Goal: Check status: Check status

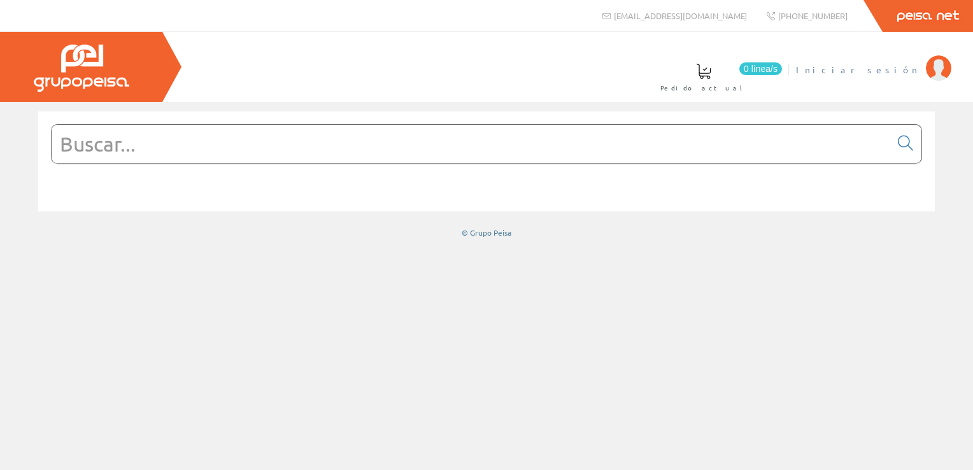
click at [897, 68] on span "Iniciar sesión" at bounding box center [858, 69] width 124 height 13
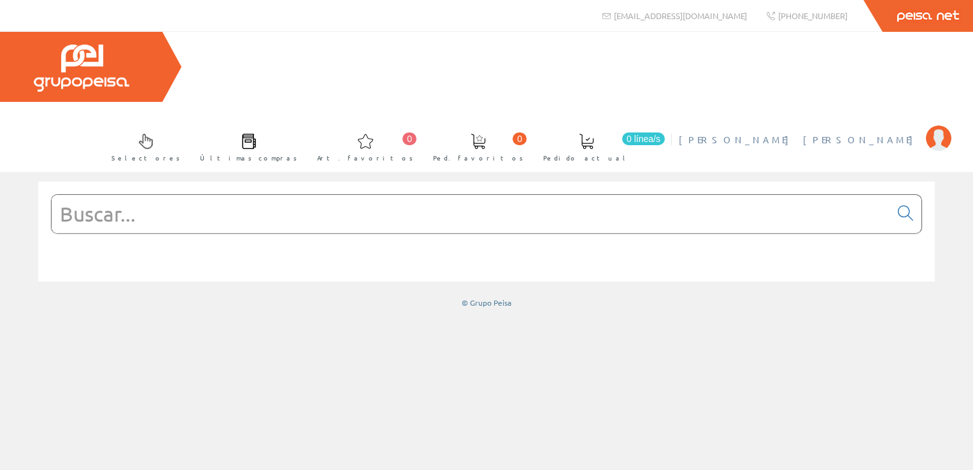
click at [861, 123] on link "[PERSON_NAME] [PERSON_NAME]" at bounding box center [815, 129] width 273 height 12
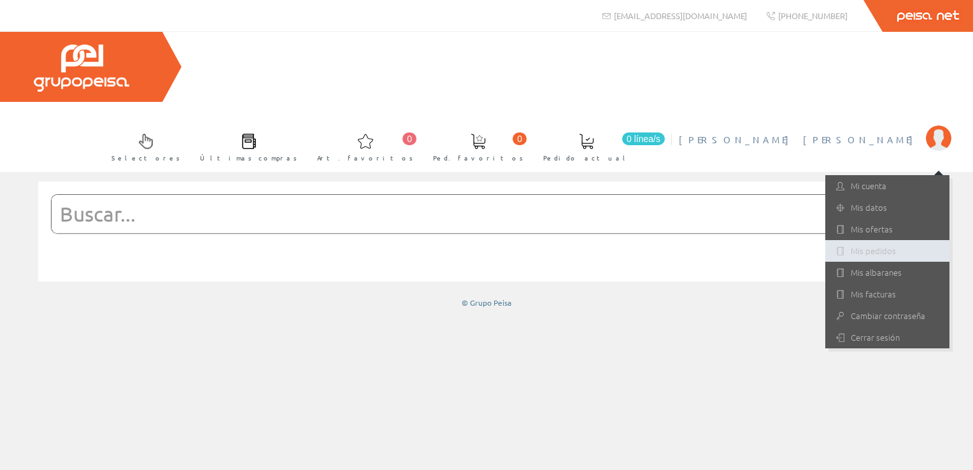
click at [867, 240] on link "Mis pedidos" at bounding box center [887, 251] width 124 height 22
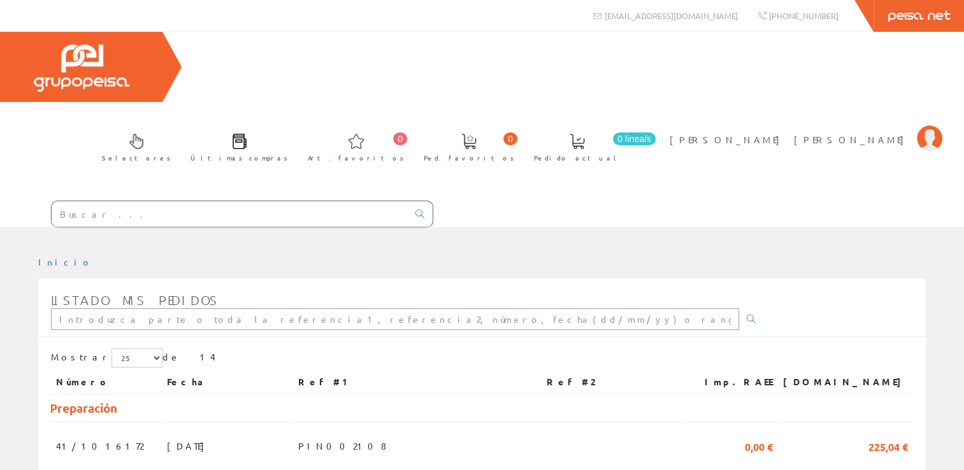
click at [349, 308] on input "text" at bounding box center [395, 319] width 688 height 22
type input "pin001160"
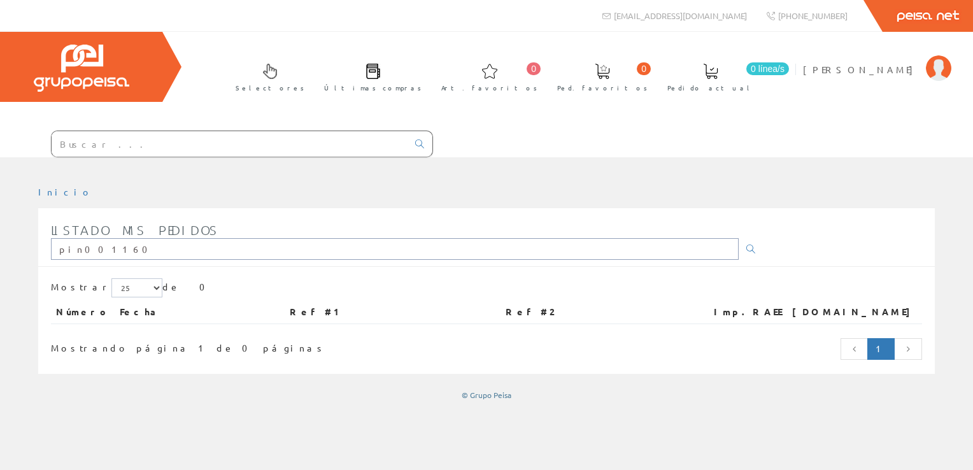
drag, startPoint x: 131, startPoint y: 253, endPoint x: 0, endPoint y: 253, distance: 131.2
click at [0, 253] on html "info@peisa.com Peisa Net 0 0" at bounding box center [486, 235] width 973 height 470
click at [837, 79] on li "Oscar Sanchez Gutiérrez Mi cuenta Mis datos Mis ofertas Mis pedidos Mis albaran…" at bounding box center [877, 77] width 154 height 49
click at [862, 60] on link "[PERSON_NAME] [PERSON_NAME]" at bounding box center [877, 59] width 148 height 12
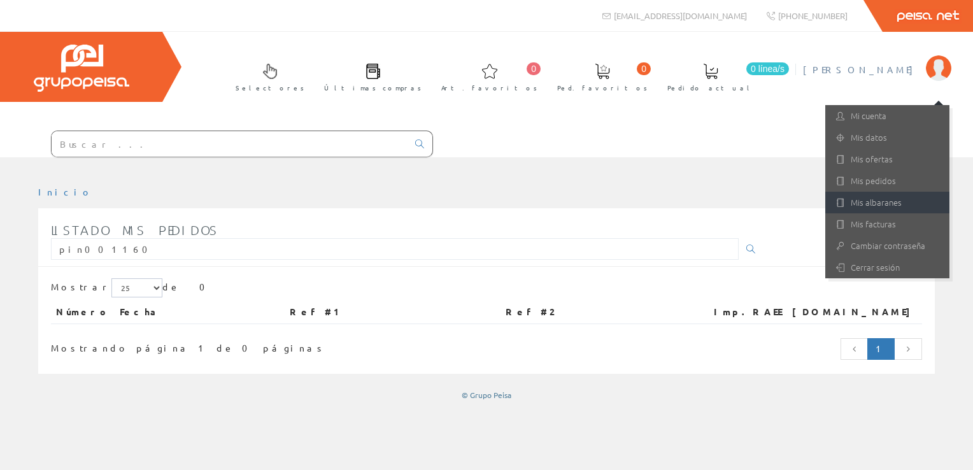
click at [872, 201] on link "Mis albaranes" at bounding box center [887, 203] width 124 height 22
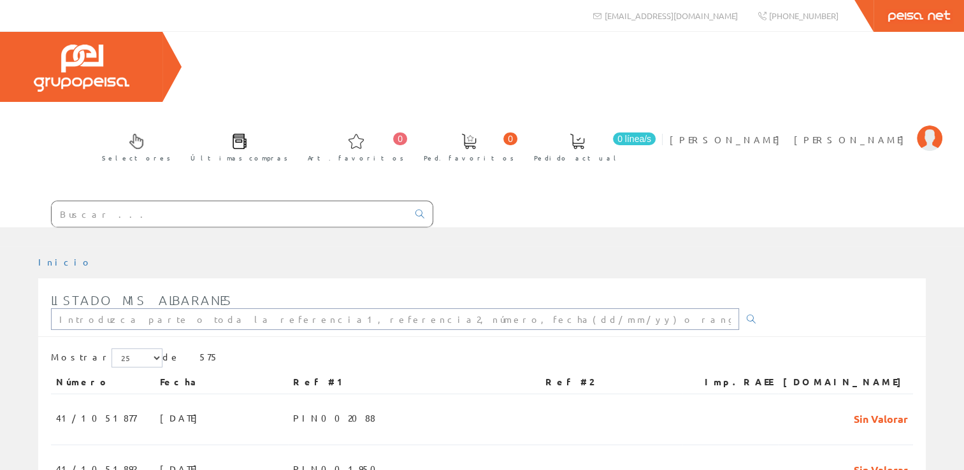
click at [189, 308] on input "text" at bounding box center [395, 319] width 688 height 22
paste input "pin001160"
type input "pin001160"
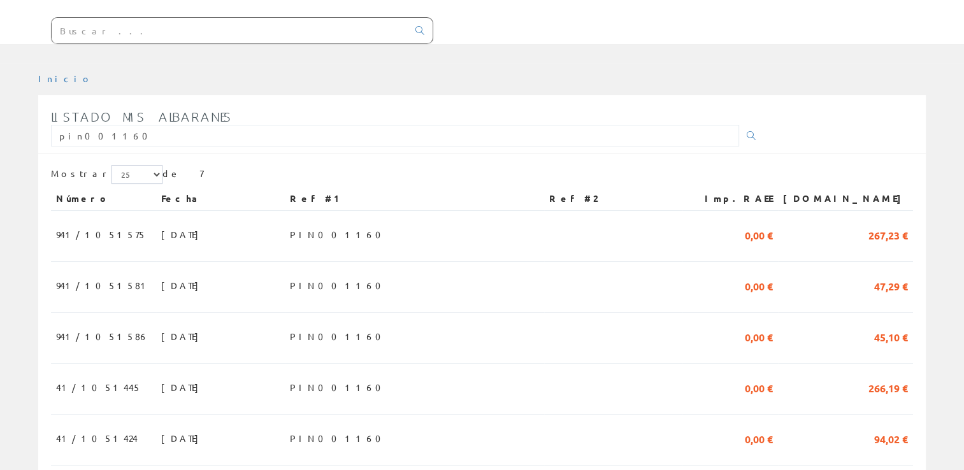
scroll to position [255, 0]
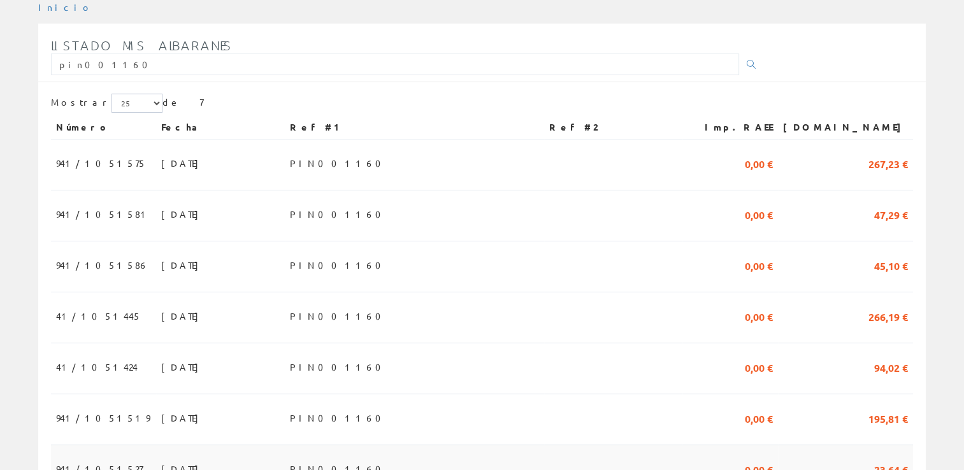
click at [161, 458] on span "[DATE]" at bounding box center [183, 469] width 44 height 22
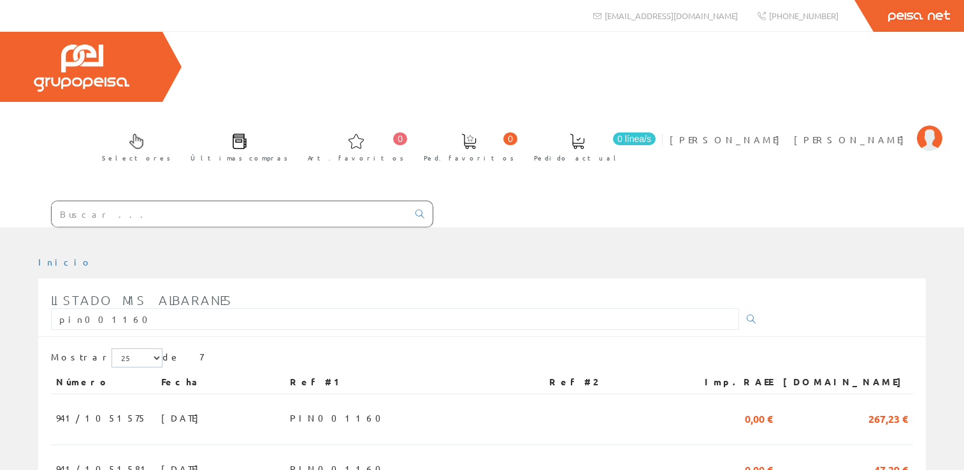
scroll to position [255, 0]
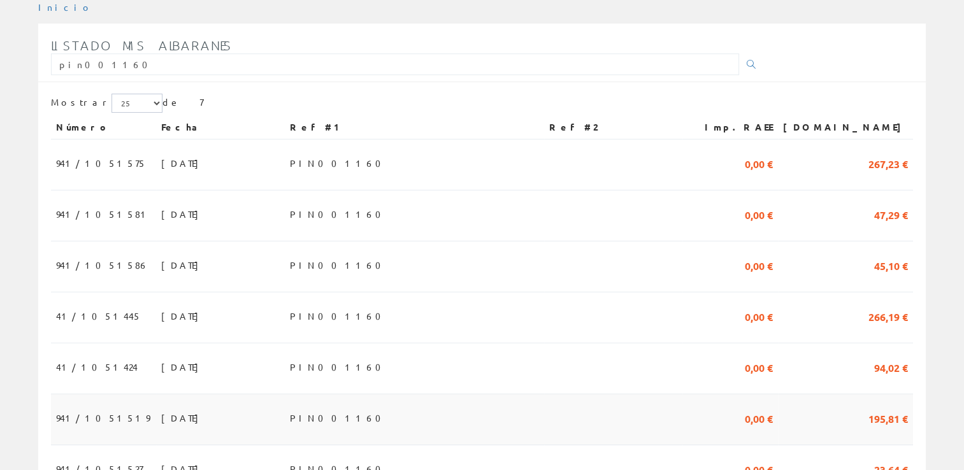
click at [156, 394] on td "[DATE]" at bounding box center [220, 419] width 129 height 51
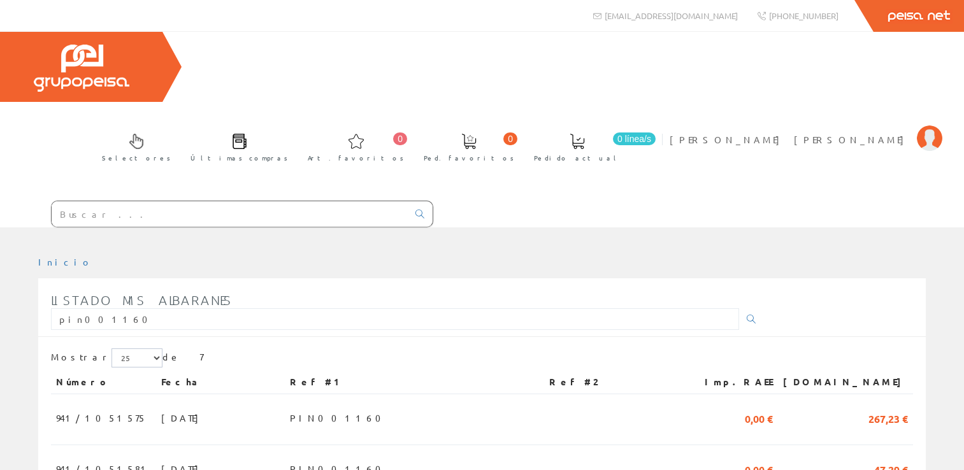
scroll to position [255, 0]
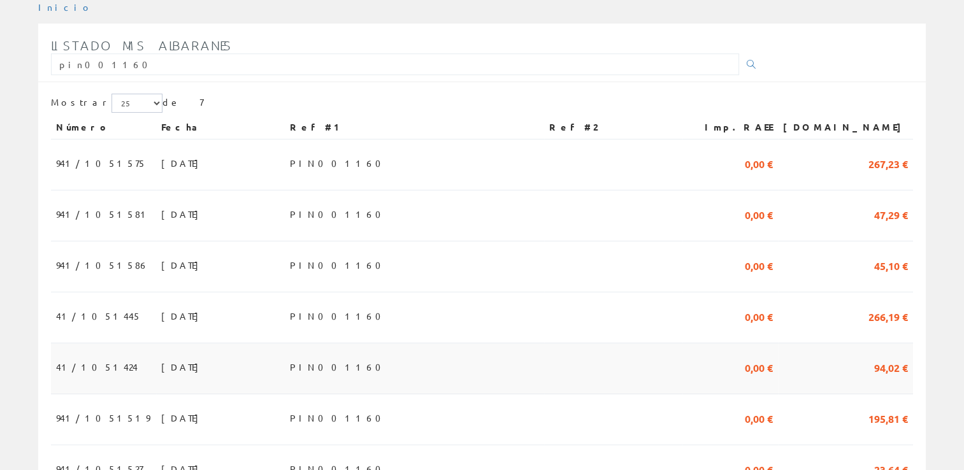
click at [94, 343] on td "41/1051424" at bounding box center [103, 368] width 105 height 51
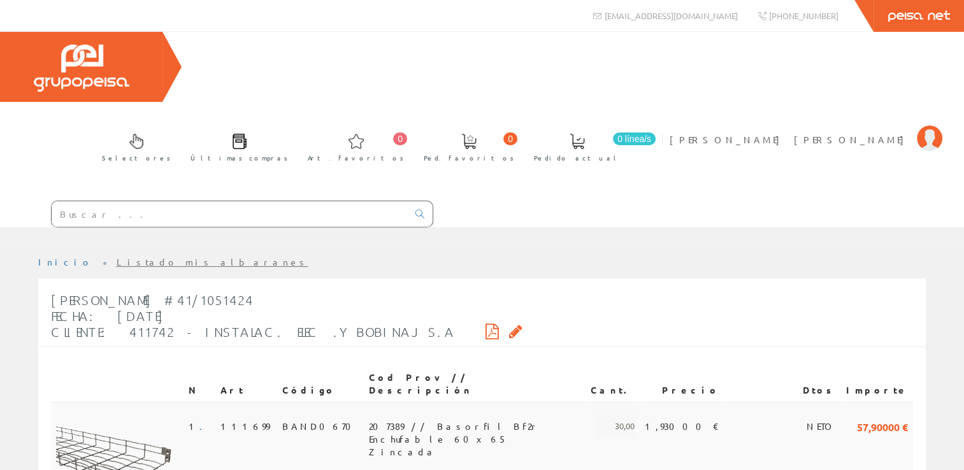
drag, startPoint x: 486, startPoint y: 294, endPoint x: 505, endPoint y: 331, distance: 41.0
click at [499, 366] on th "Cod Prov // Descripción" at bounding box center [475, 384] width 222 height 36
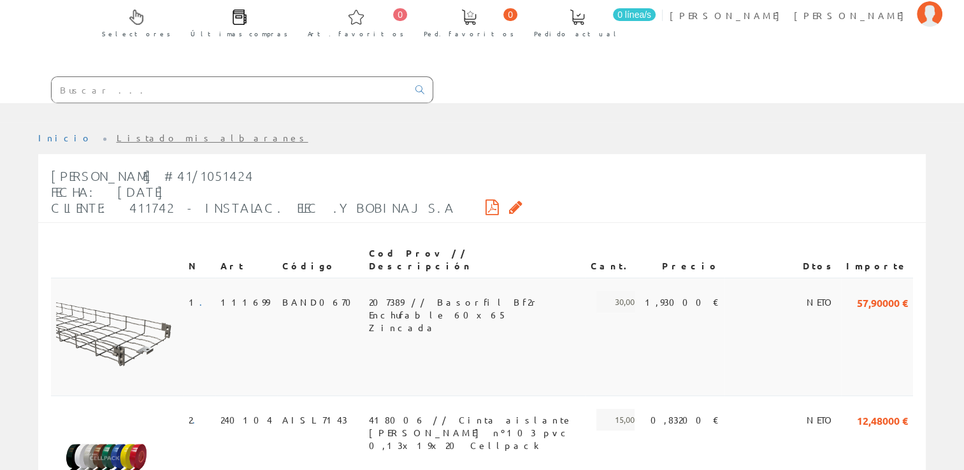
scroll to position [324, 0]
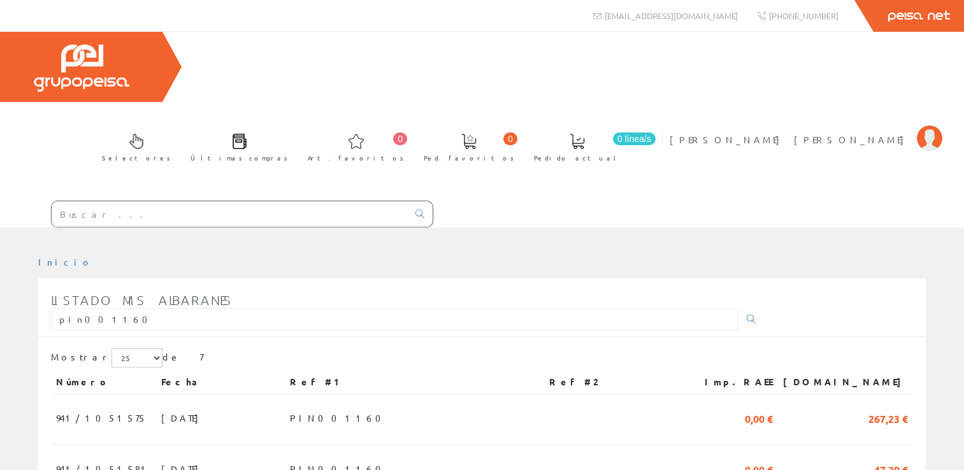
scroll to position [255, 0]
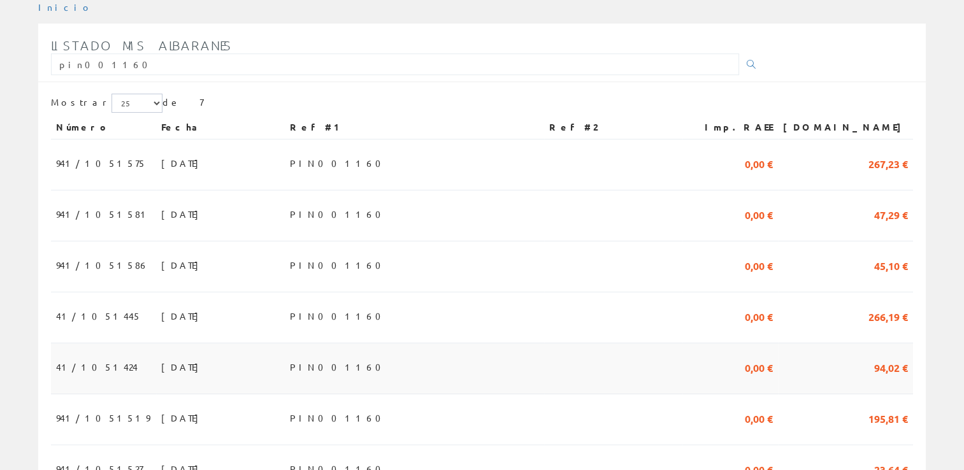
click at [104, 343] on td "41/1051424" at bounding box center [103, 368] width 105 height 51
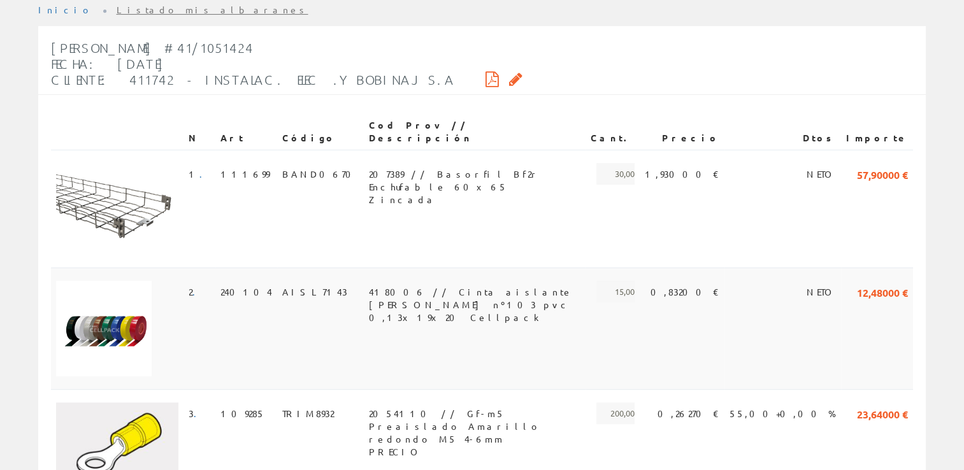
scroll to position [255, 0]
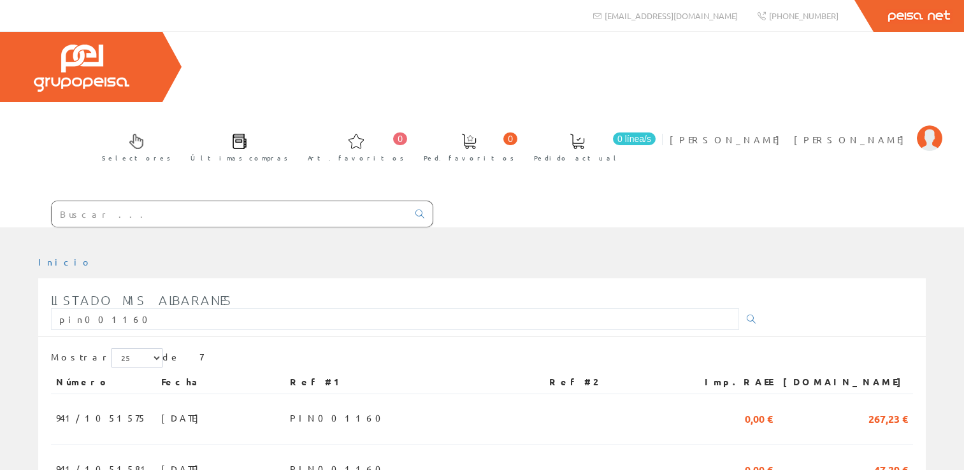
scroll to position [255, 0]
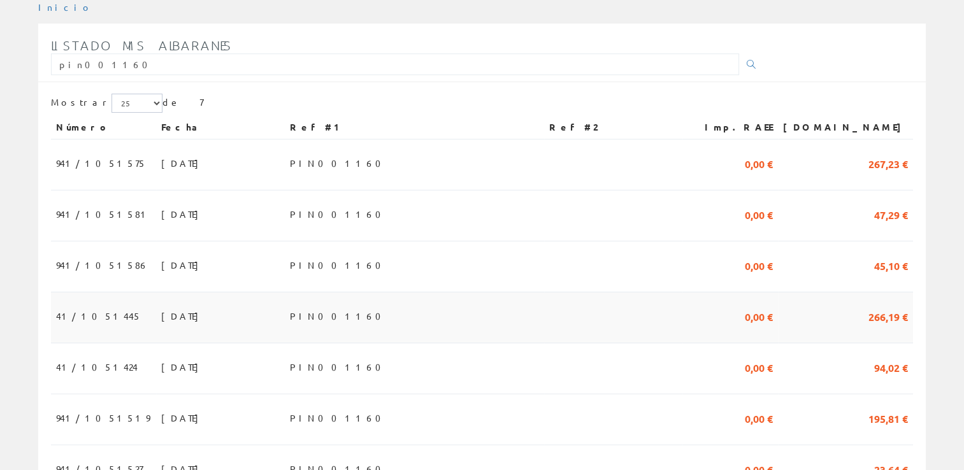
click at [156, 292] on td "[DATE]" at bounding box center [220, 317] width 129 height 51
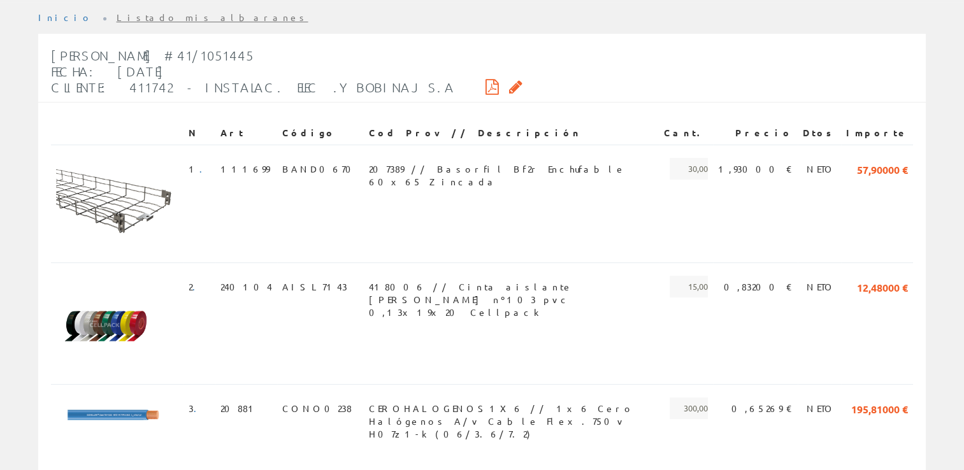
scroll to position [255, 0]
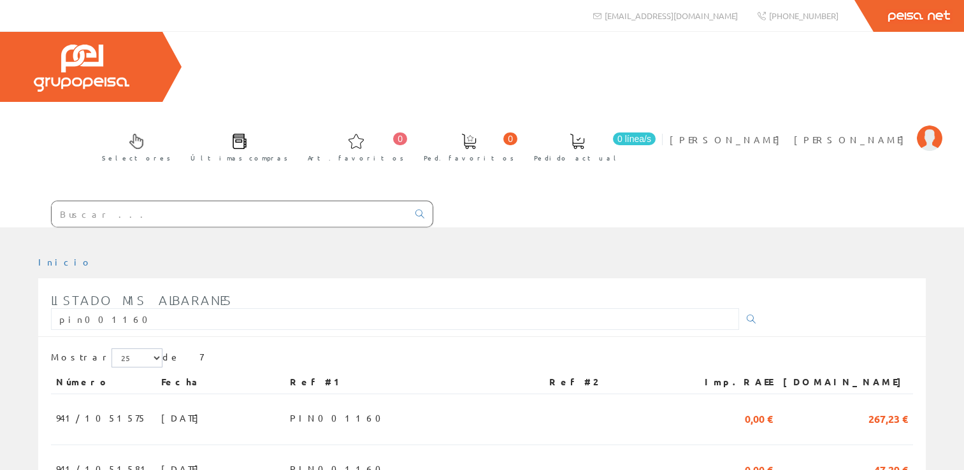
scroll to position [255, 0]
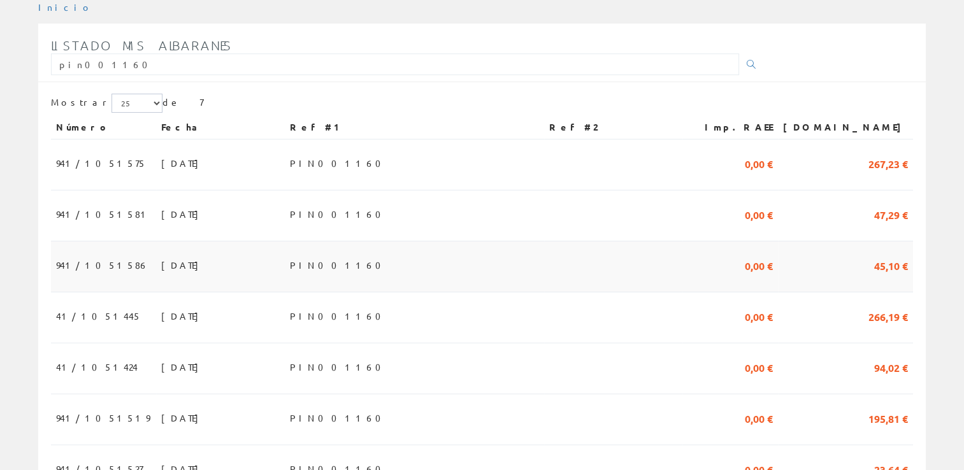
click at [156, 241] on td "[DATE]" at bounding box center [220, 266] width 129 height 51
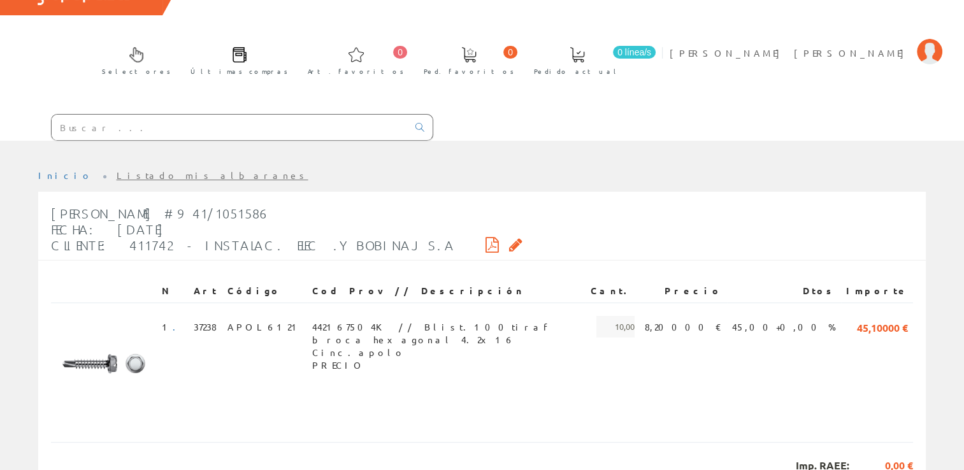
scroll to position [92, 0]
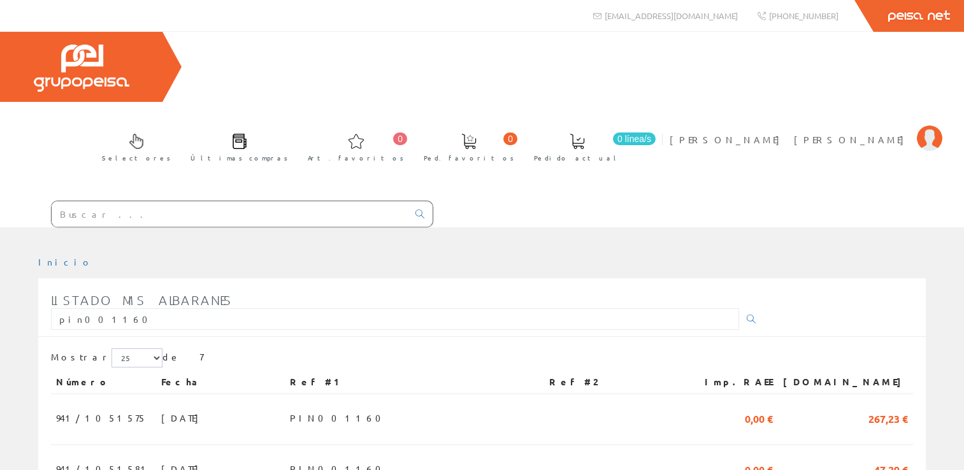
scroll to position [255, 0]
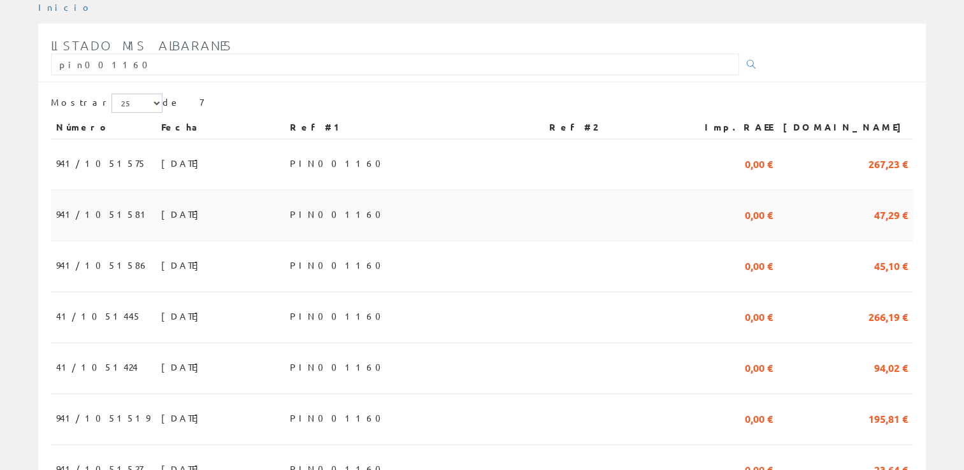
click at [161, 203] on span "28/08/2025" at bounding box center [183, 214] width 44 height 22
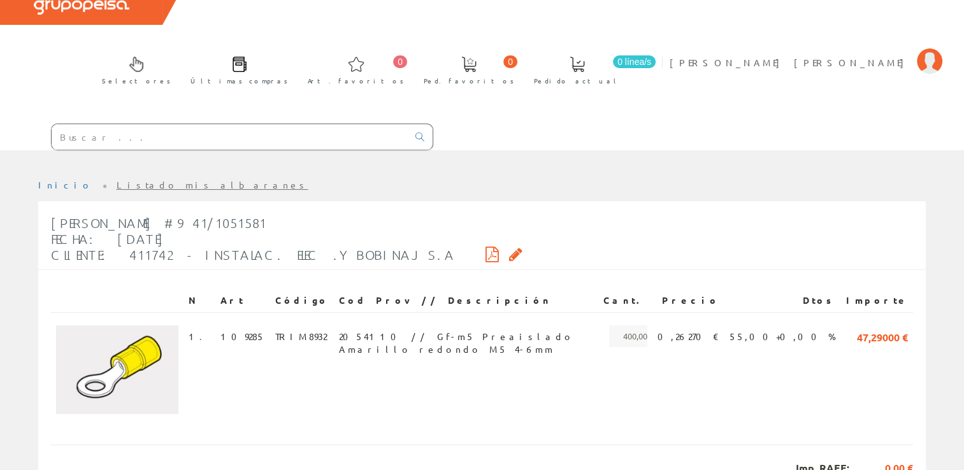
scroll to position [84, 0]
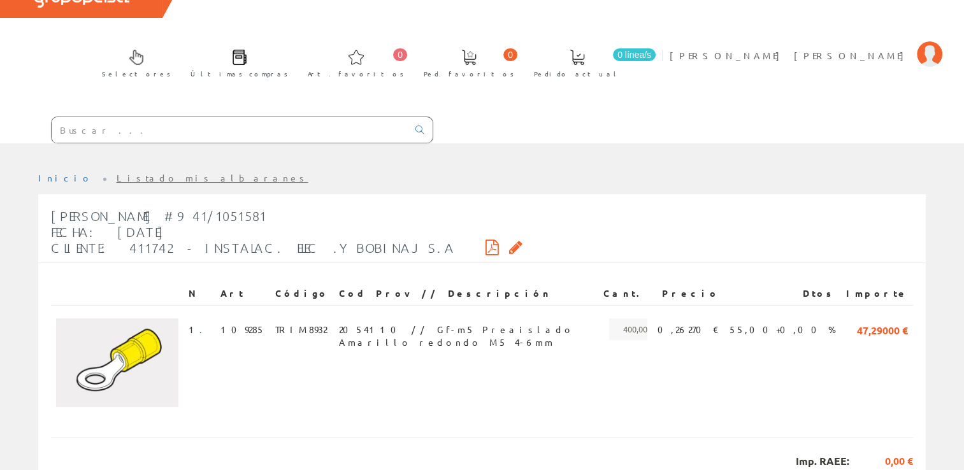
click at [509, 243] on icon at bounding box center [515, 247] width 13 height 9
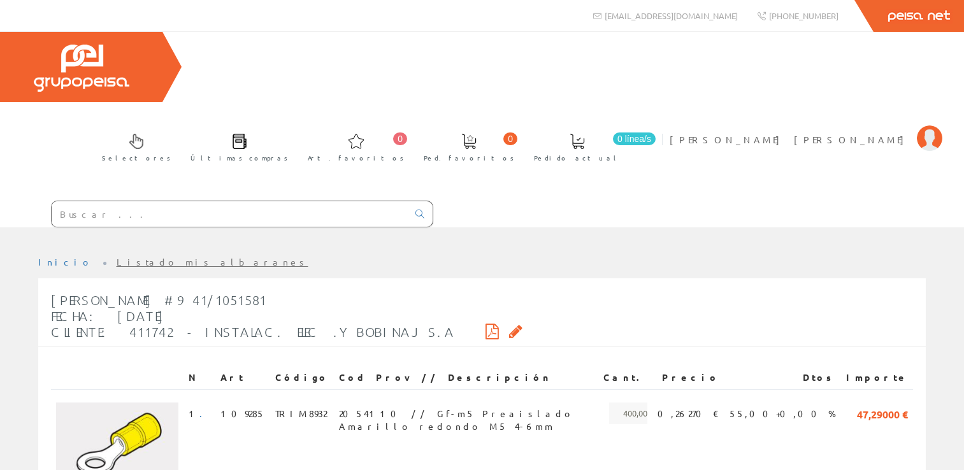
scroll to position [84, 0]
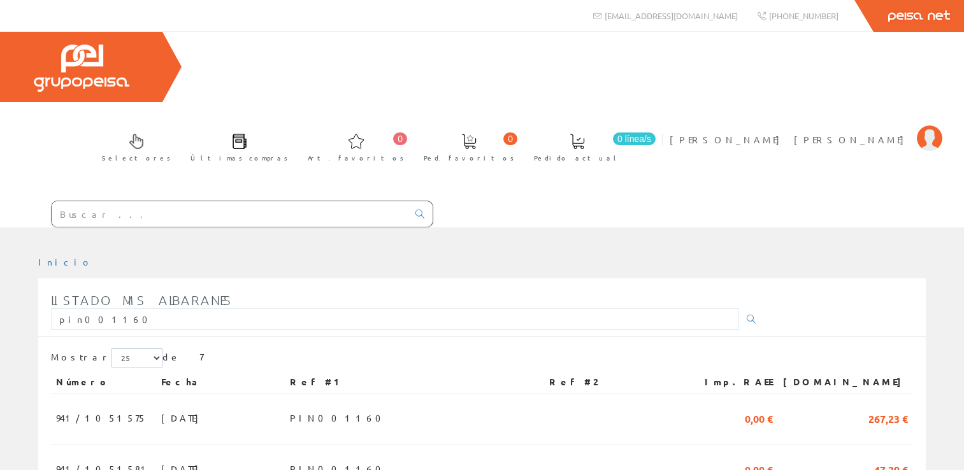
scroll to position [255, 0]
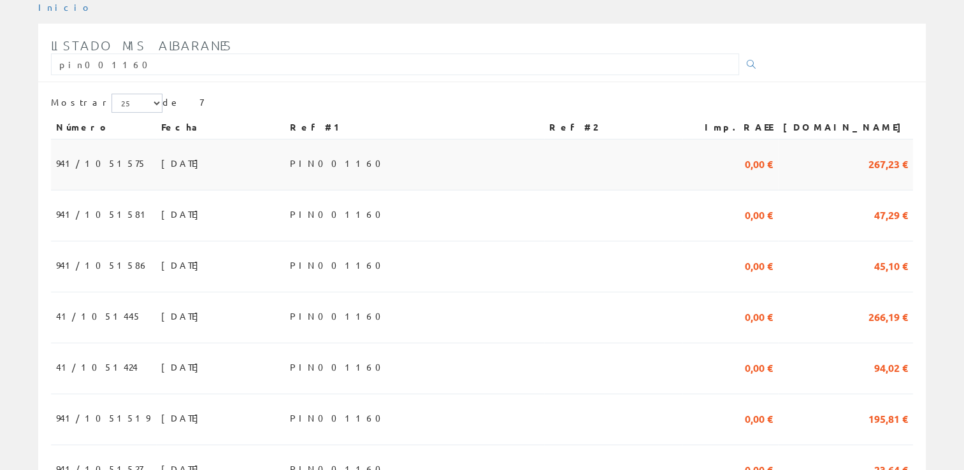
click at [76, 139] on td "941/1051575" at bounding box center [103, 164] width 105 height 51
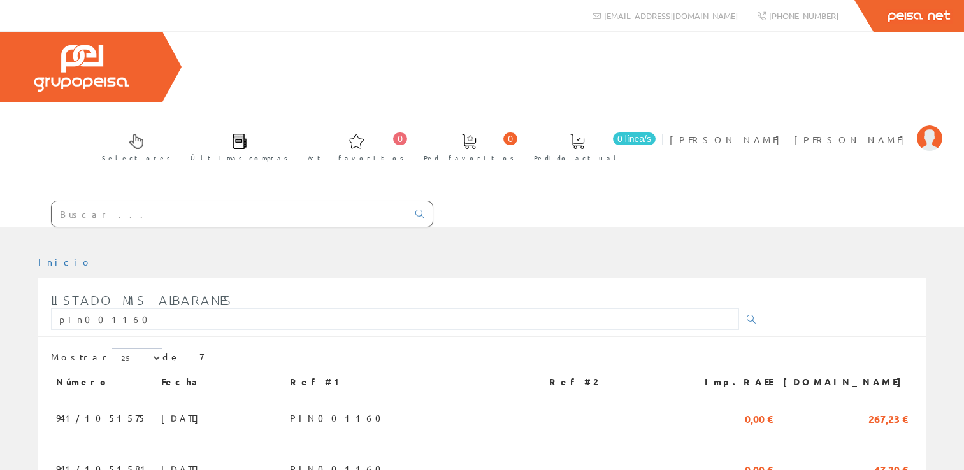
scroll to position [255, 0]
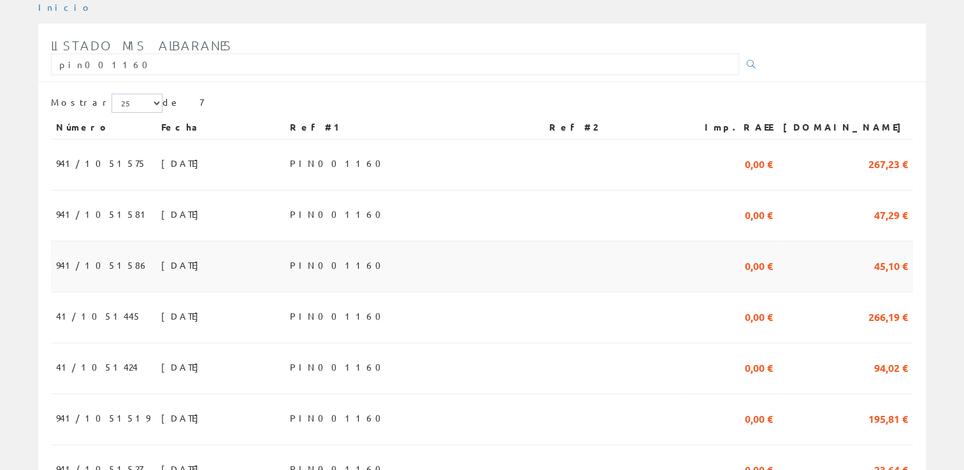
click at [94, 254] on span "941/1051586" at bounding box center [102, 265] width 93 height 22
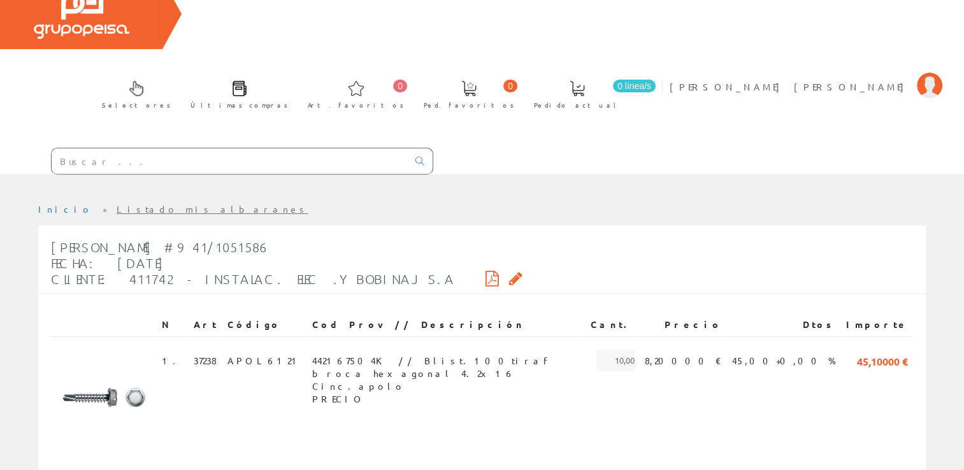
scroll to position [92, 0]
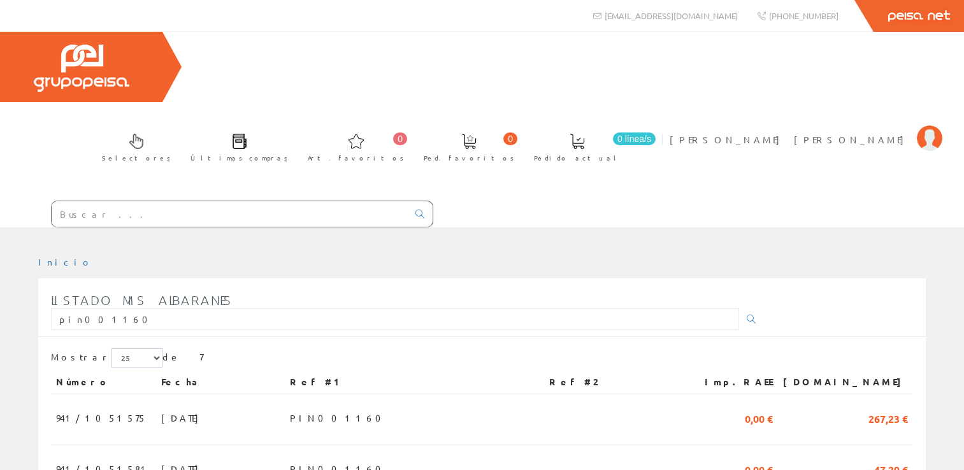
scroll to position [255, 0]
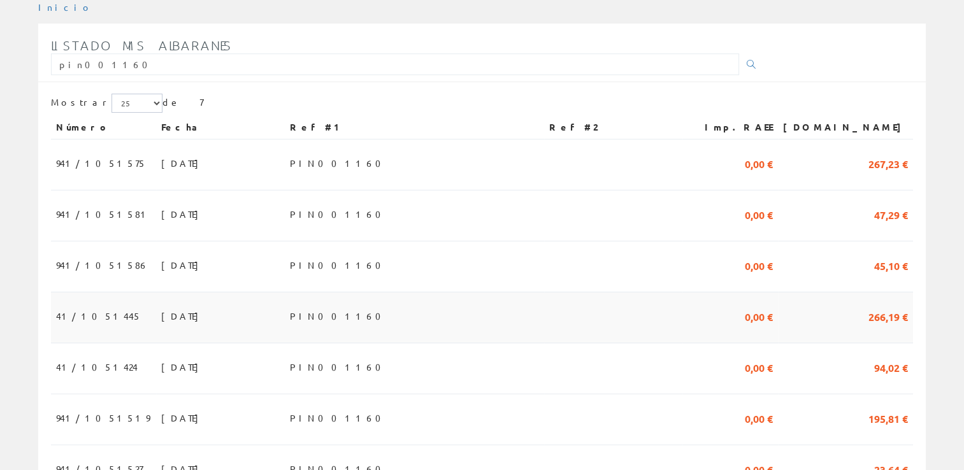
click at [102, 305] on span "41/1051445" at bounding box center [98, 316] width 85 height 22
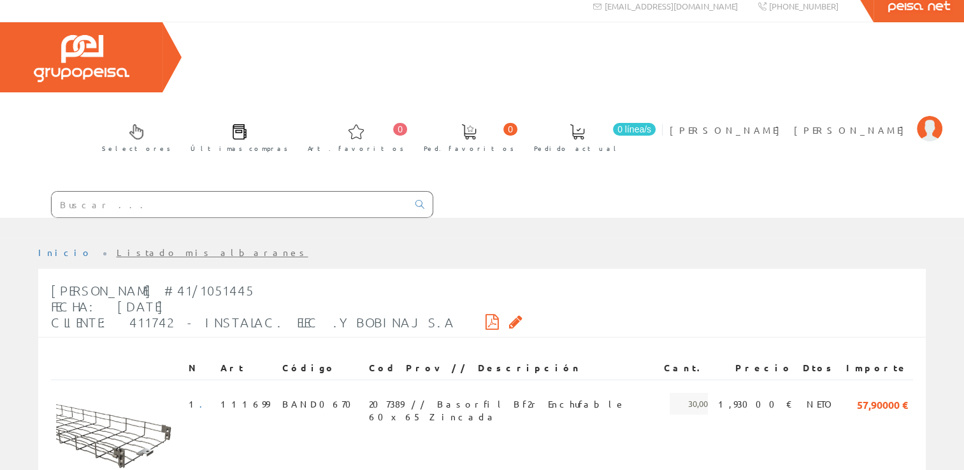
scroll to position [278, 0]
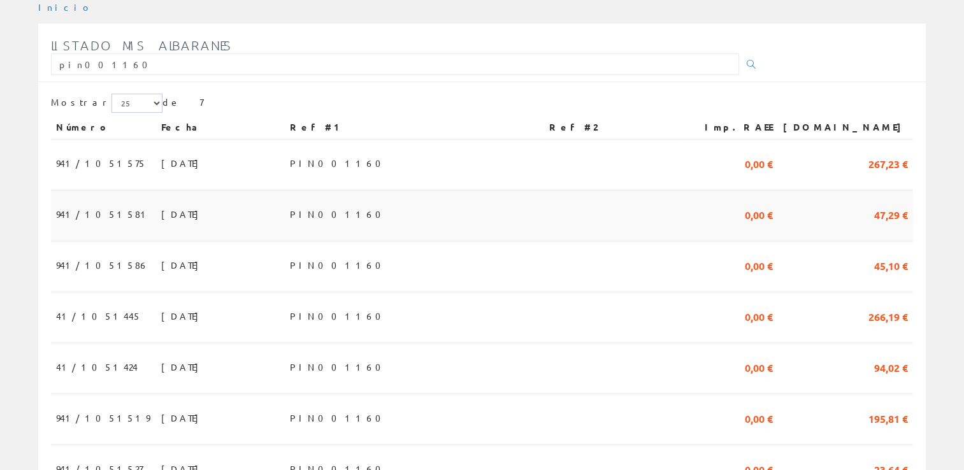
scroll to position [289, 0]
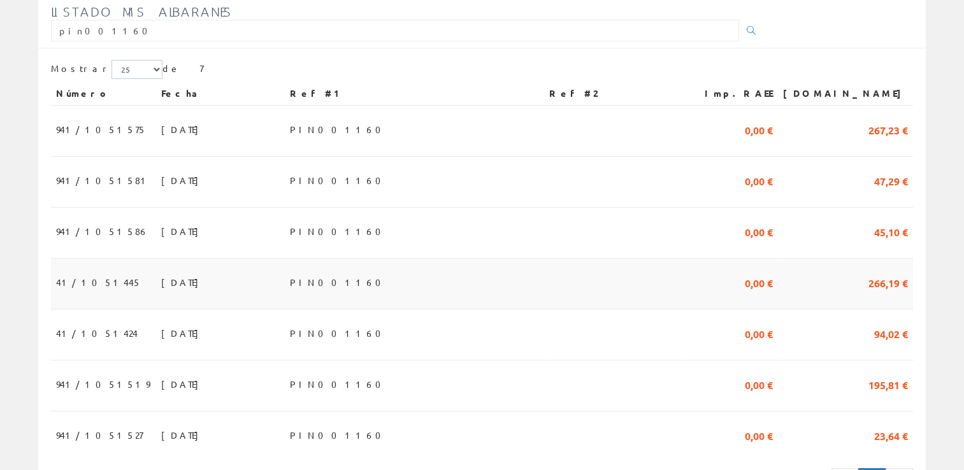
click at [111, 259] on td "41/1051445" at bounding box center [103, 284] width 105 height 51
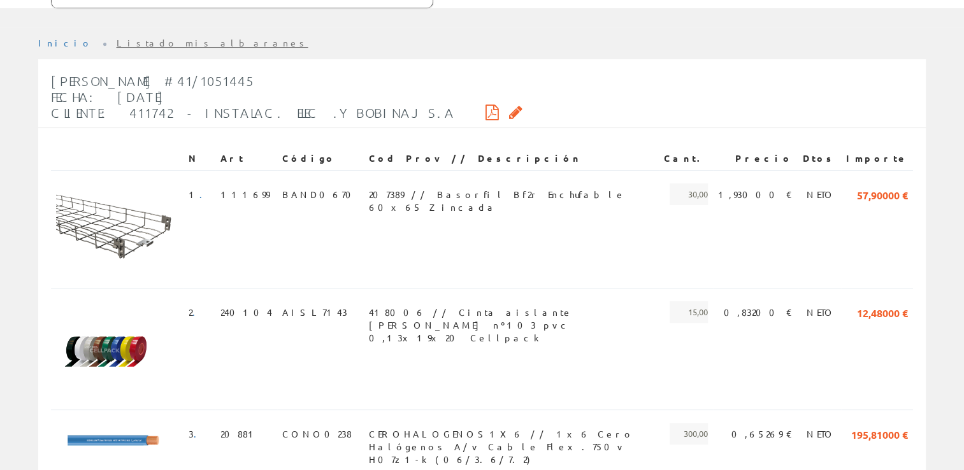
scroll to position [278, 0]
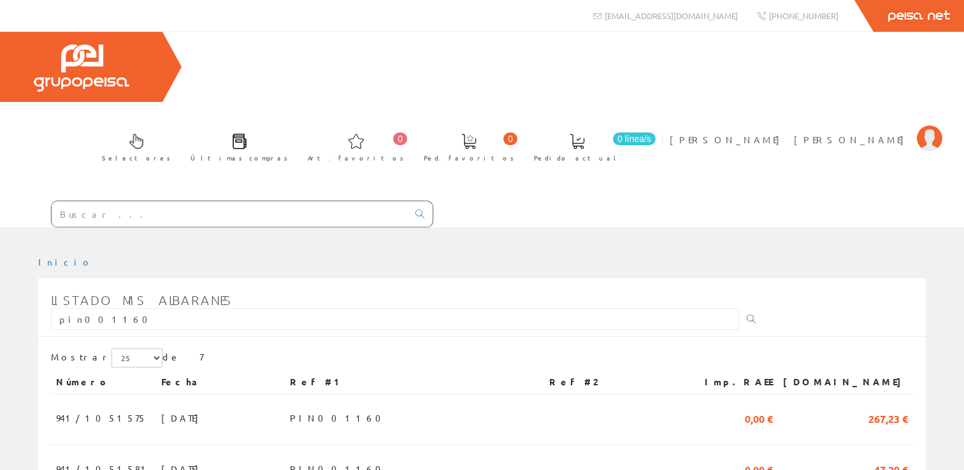
scroll to position [285, 0]
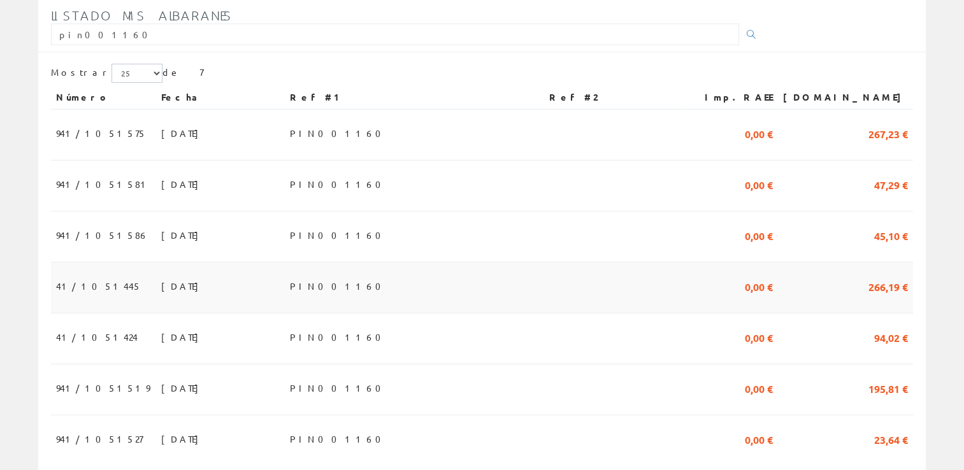
click at [79, 262] on td "41/1051445" at bounding box center [103, 287] width 105 height 51
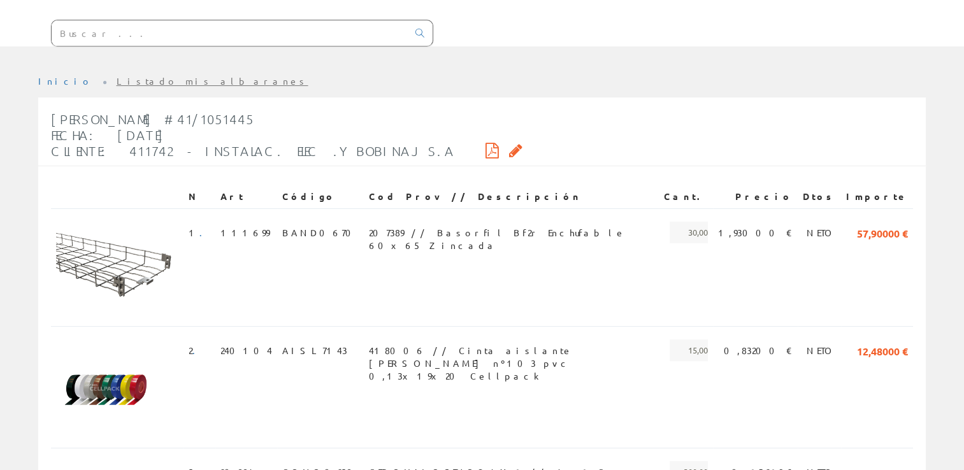
scroll to position [278, 0]
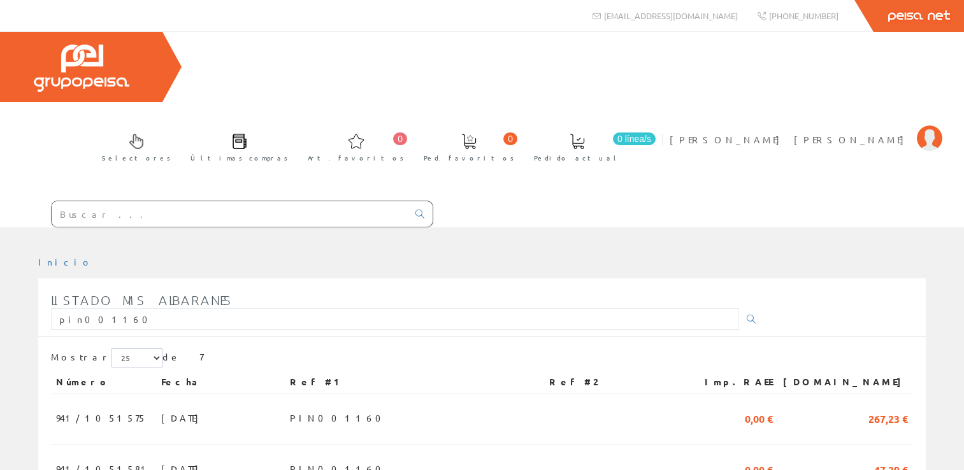
scroll to position [280, 0]
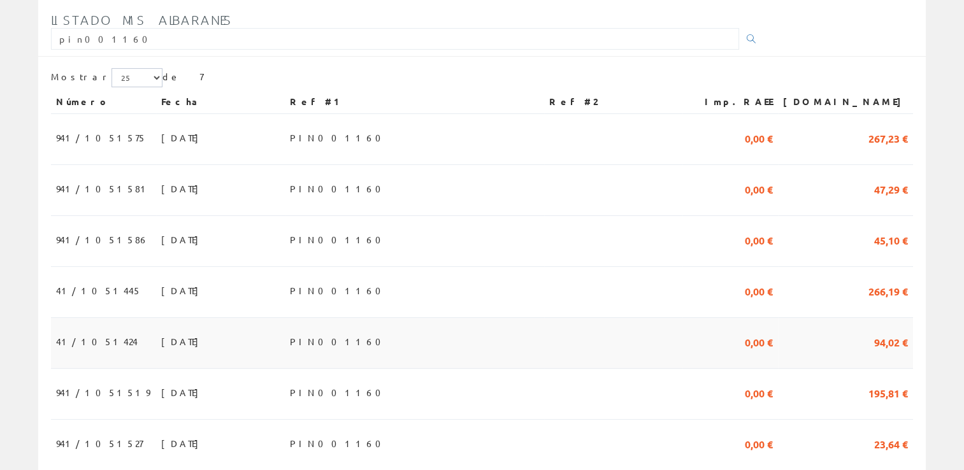
click at [102, 331] on span "41/1051424" at bounding box center [97, 342] width 82 height 22
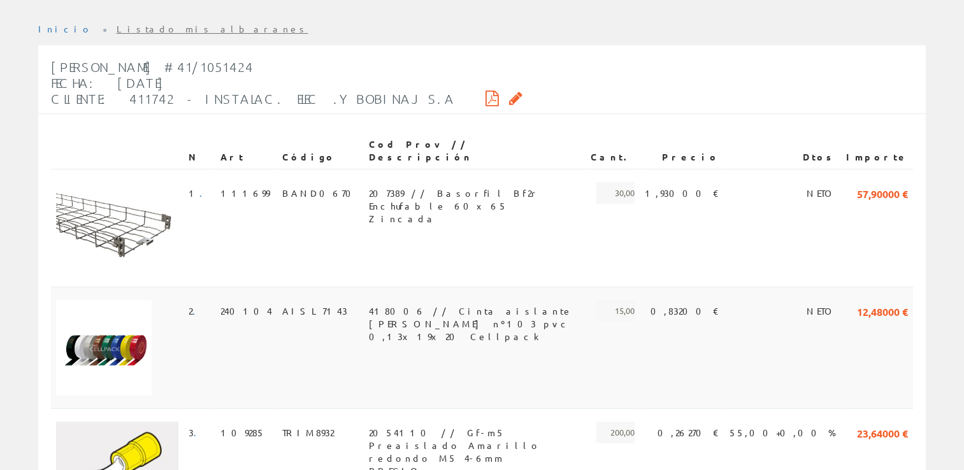
scroll to position [318, 0]
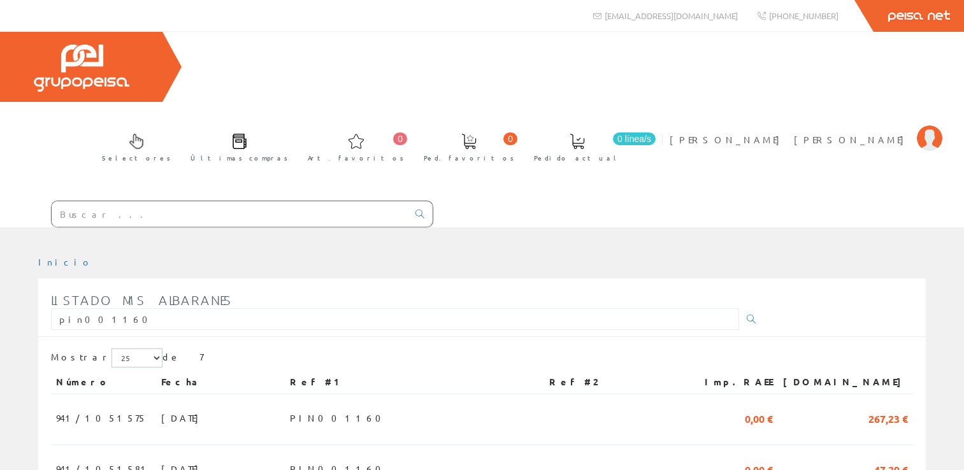
scroll to position [276, 0]
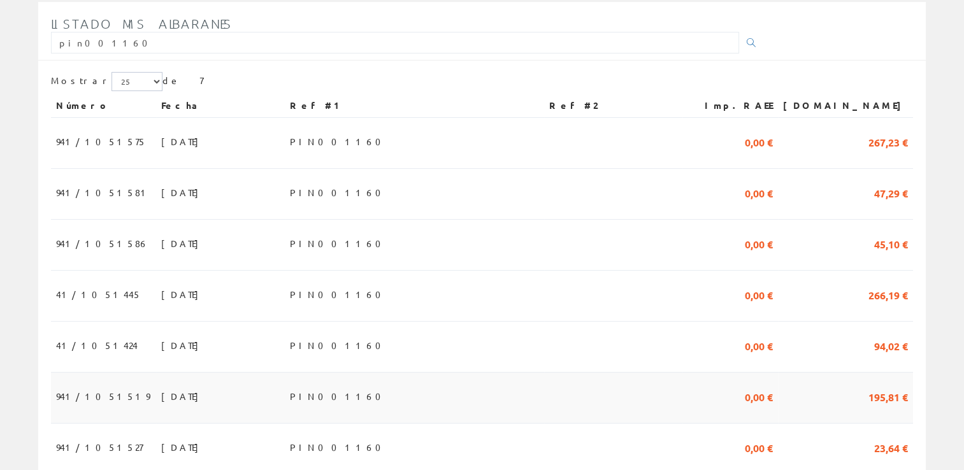
click at [204, 373] on td "[DATE]" at bounding box center [220, 398] width 129 height 51
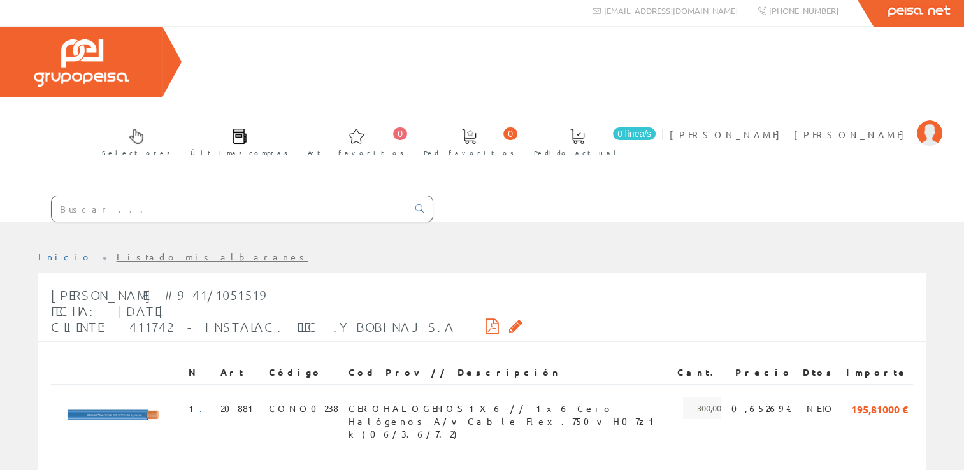
scroll to position [39, 0]
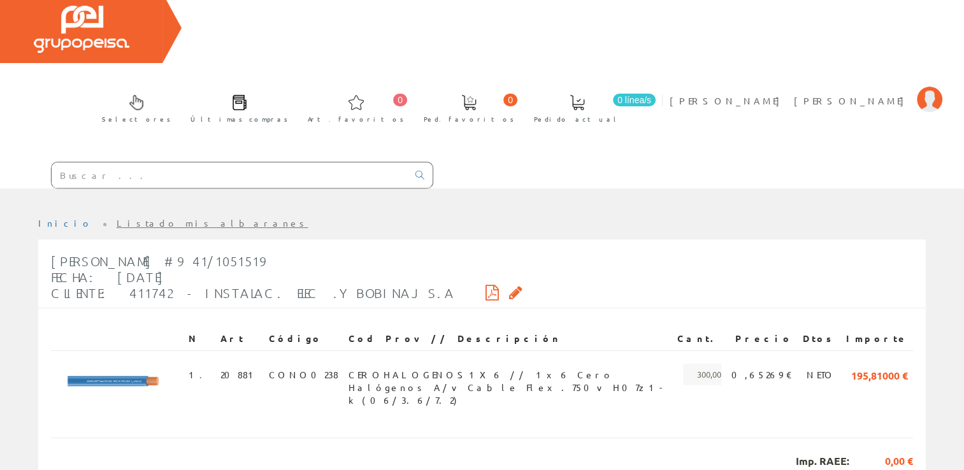
click at [509, 288] on icon at bounding box center [515, 292] width 13 height 9
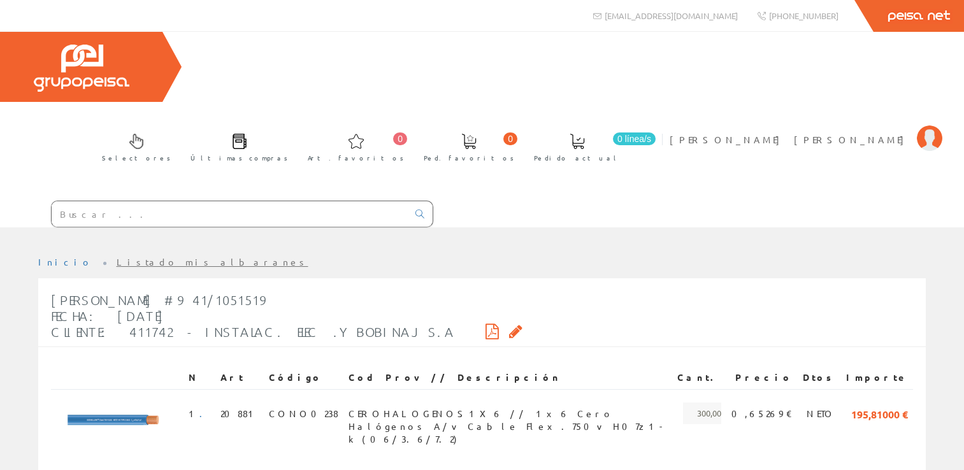
scroll to position [39, 0]
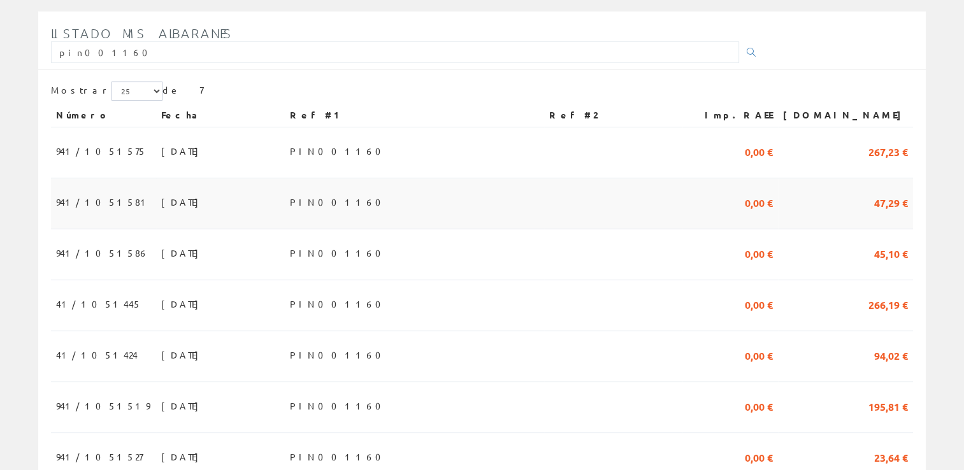
scroll to position [289, 0]
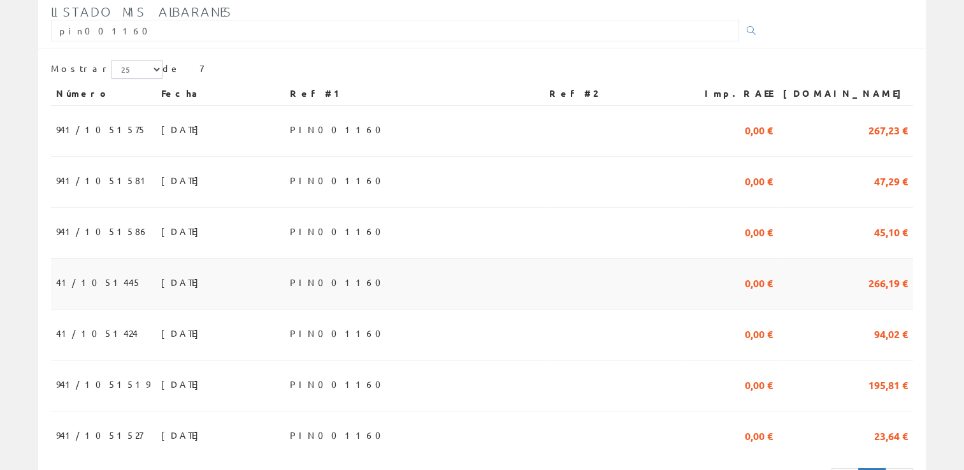
click at [161, 271] on span "26/08/2025" at bounding box center [183, 282] width 44 height 22
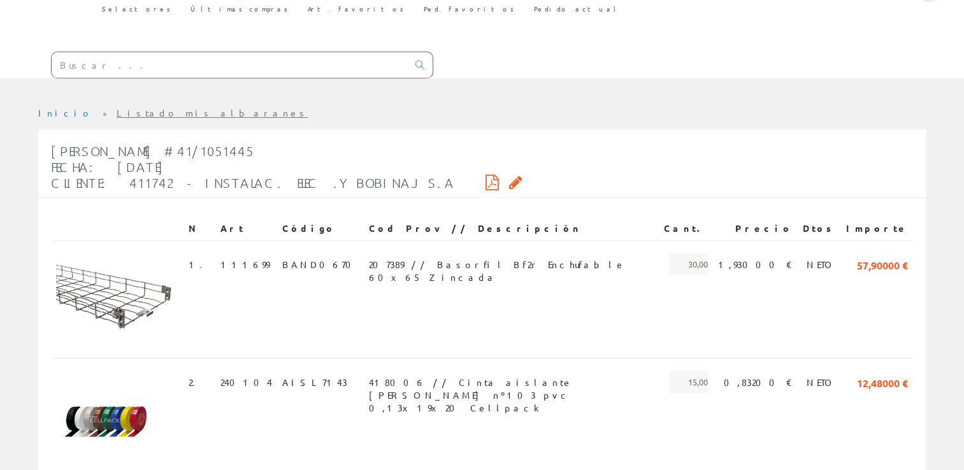
scroll to position [127, 0]
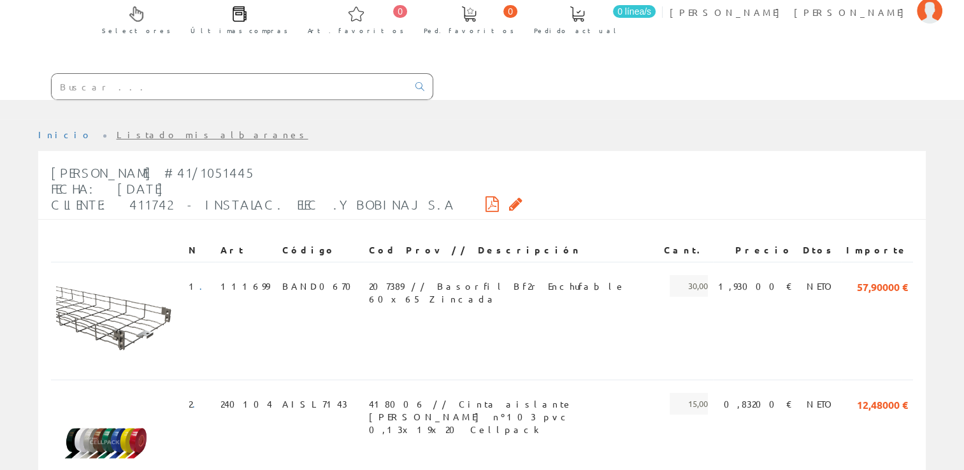
click at [509, 199] on icon at bounding box center [515, 203] width 13 height 9
